Goal: Transaction & Acquisition: Purchase product/service

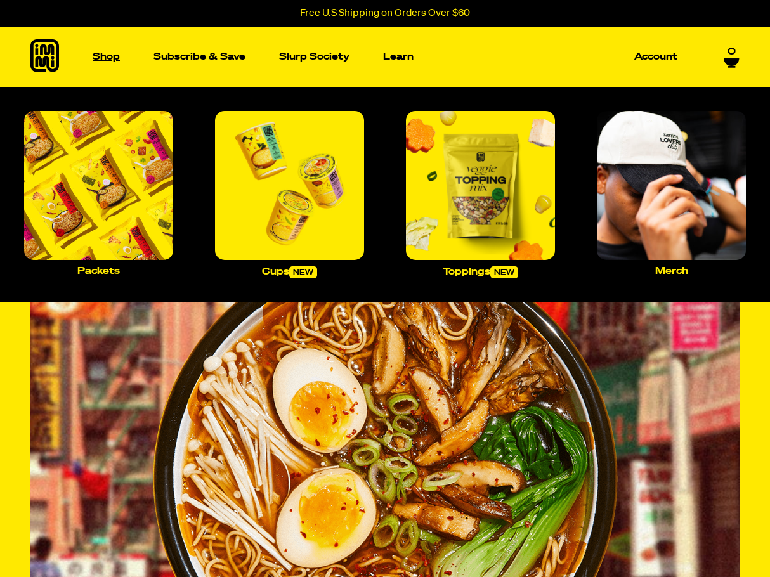
click at [102, 55] on p "Shop" at bounding box center [106, 57] width 27 height 10
click at [489, 203] on img "Main navigation" at bounding box center [480, 185] width 149 height 149
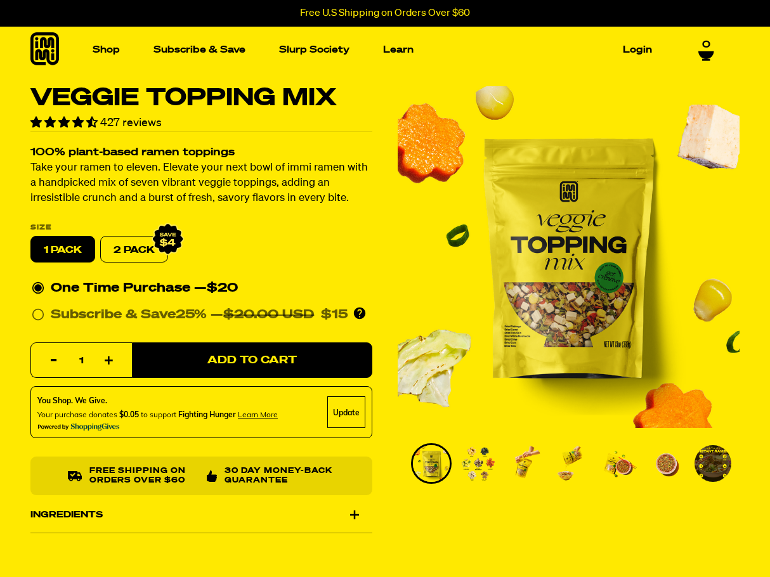
click at [720, 325] on img "1 of 7" at bounding box center [569, 257] width 342 height 342
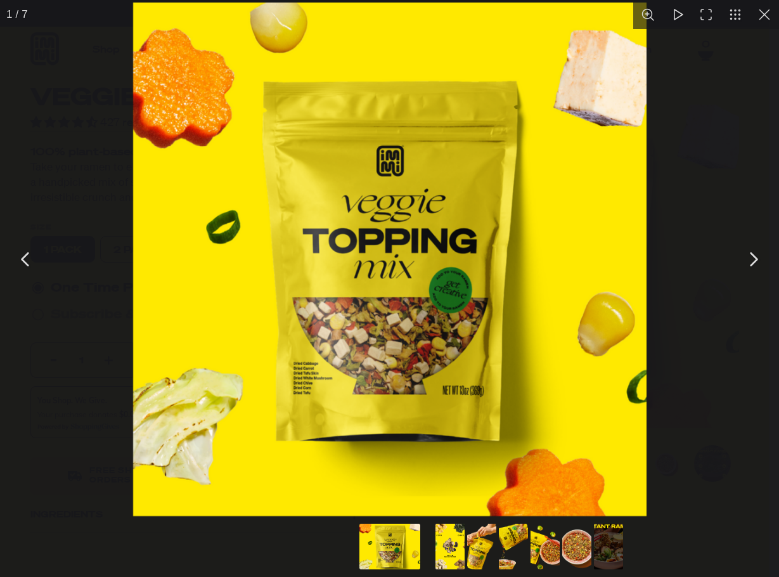
click at [753, 261] on button "You can close this modal content with the ESC key" at bounding box center [753, 259] width 32 height 32
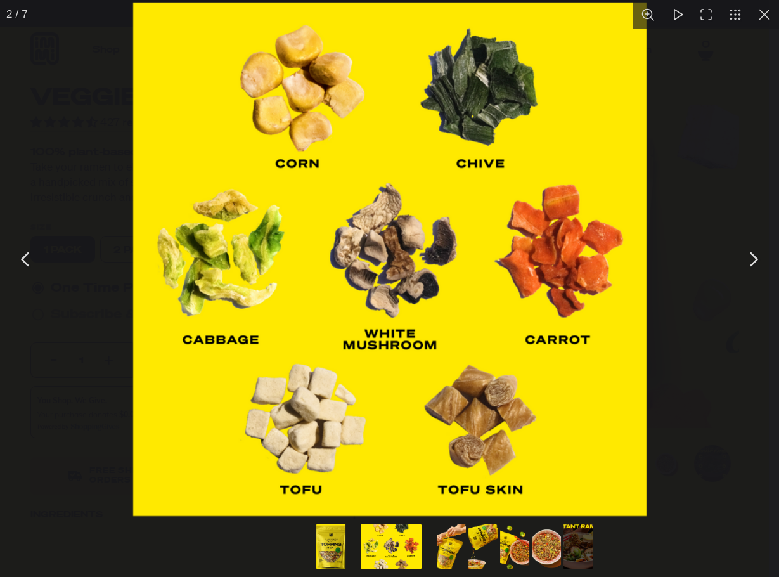
click at [753, 261] on button "You can close this modal content with the ESC key" at bounding box center [753, 259] width 32 height 32
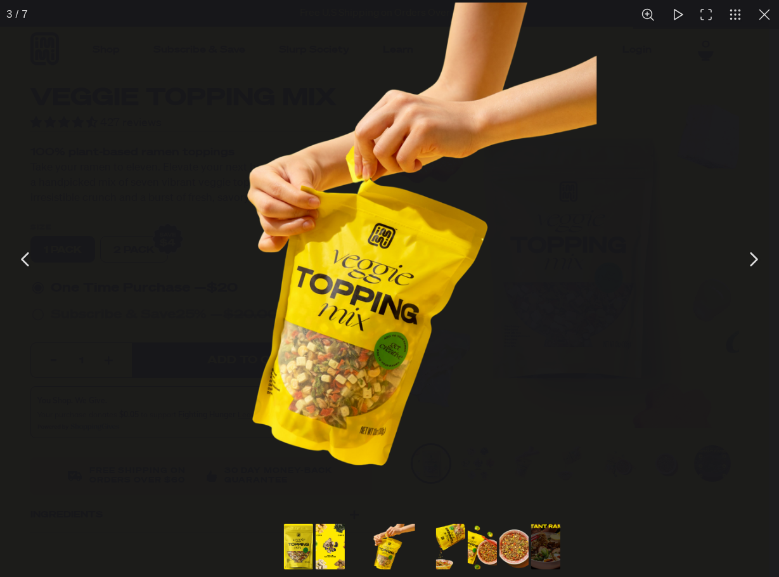
click at [753, 261] on button "You can close this modal content with the ESC key" at bounding box center [753, 259] width 32 height 32
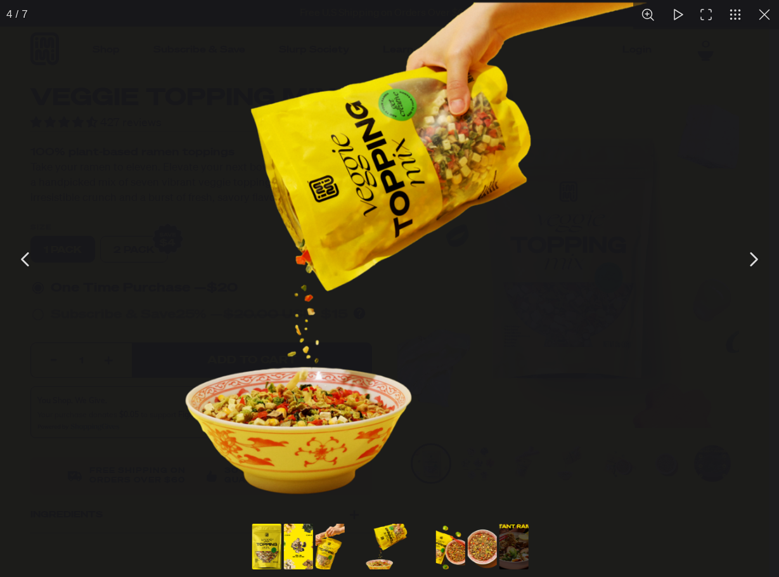
click at [753, 261] on button "You can close this modal content with the ESC key" at bounding box center [753, 259] width 32 height 32
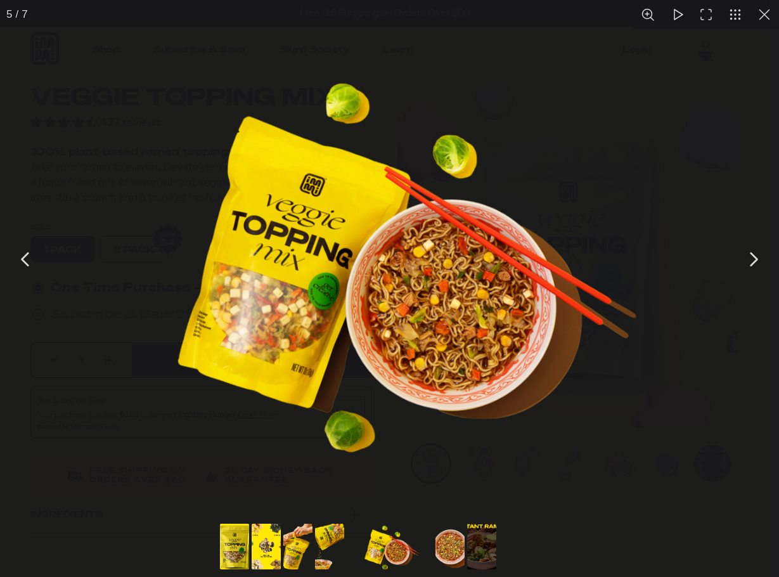
click at [753, 261] on button "You can close this modal content with the ESC key" at bounding box center [753, 259] width 32 height 32
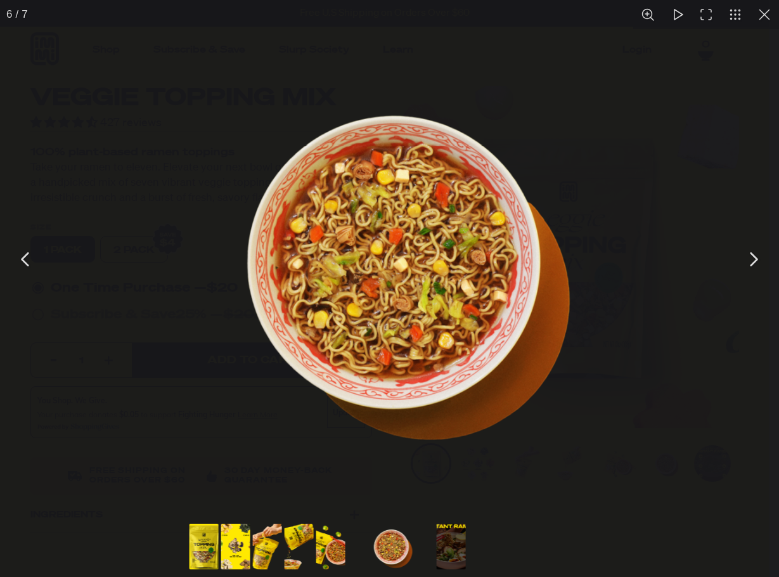
click at [753, 261] on button "You can close this modal content with the ESC key" at bounding box center [753, 259] width 32 height 32
